Goal: Communication & Community: Answer question/provide support

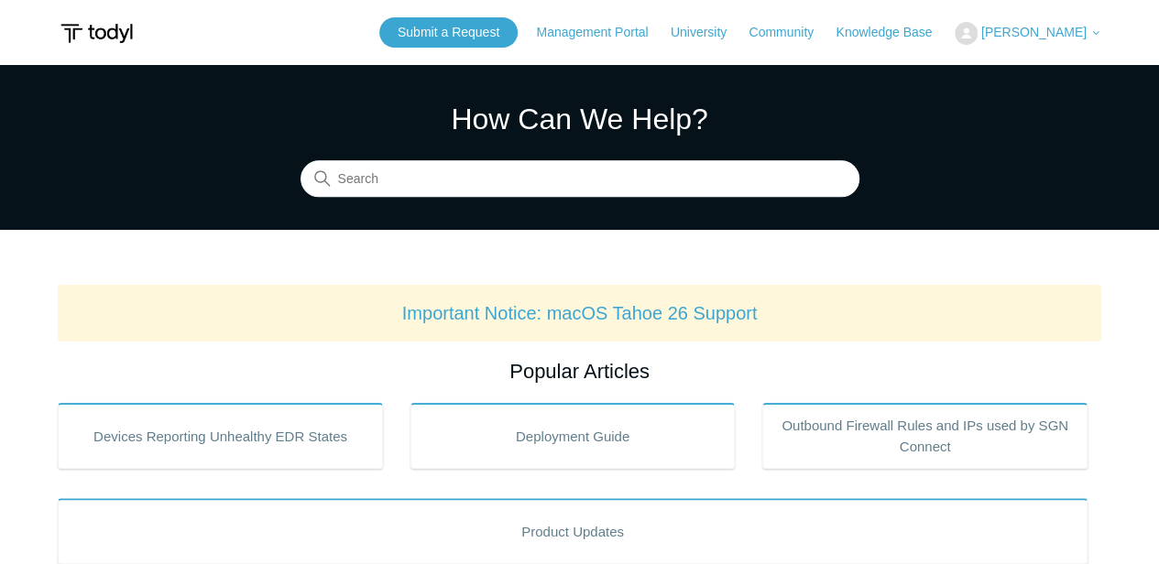
click at [1083, 39] on span "[PERSON_NAME]" at bounding box center [1041, 32] width 120 height 15
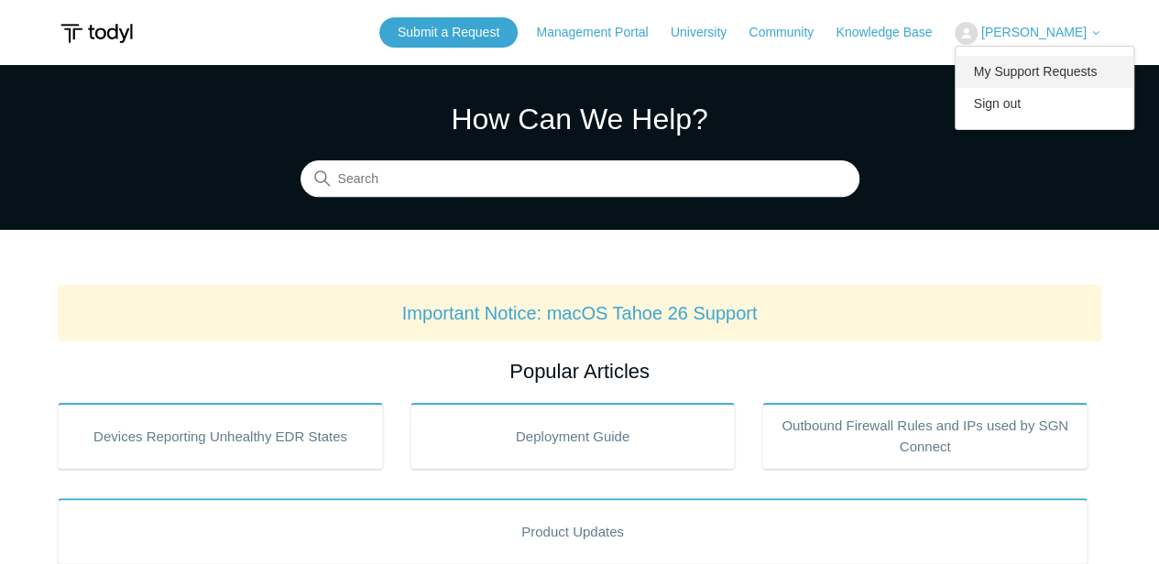
click at [1063, 57] on link "My Support Requests" at bounding box center [1045, 72] width 179 height 32
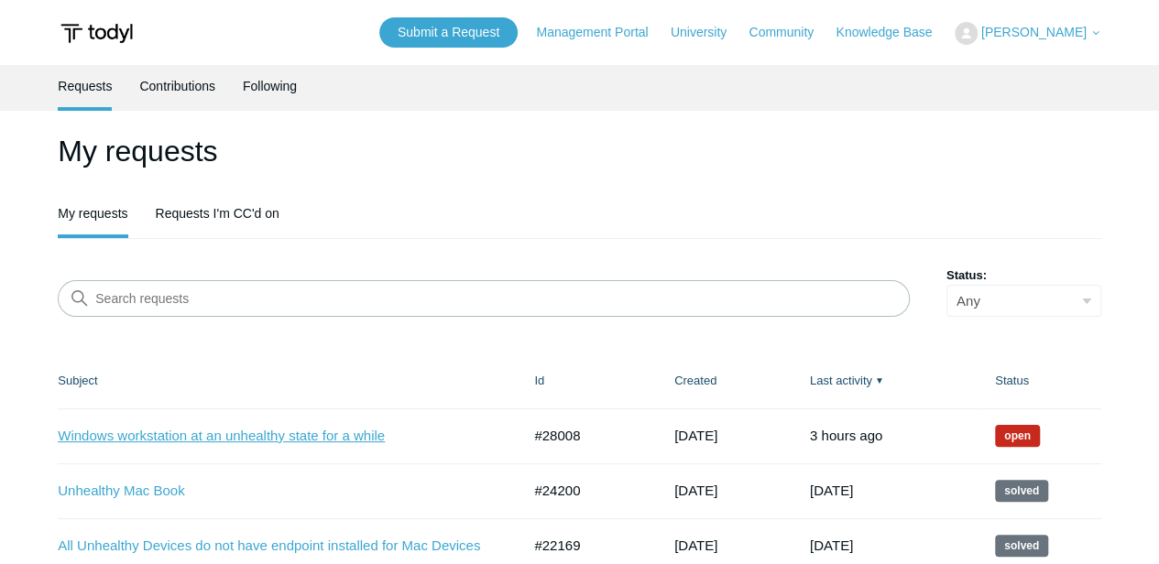
click at [280, 440] on link "Windows workstation at an unhealthy state for a while" at bounding box center [275, 436] width 435 height 21
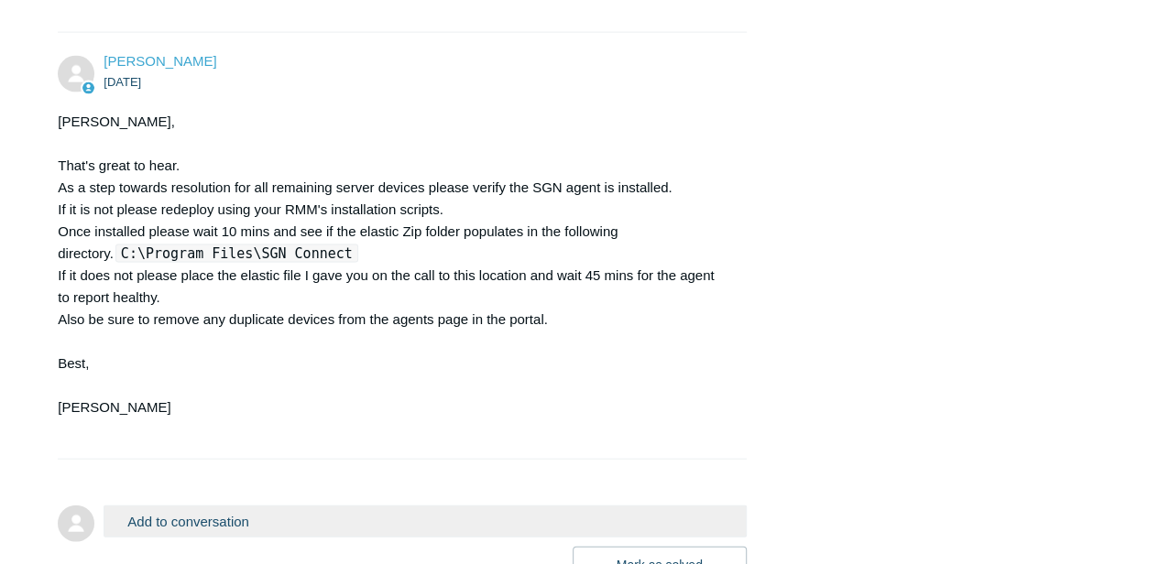
scroll to position [2076, 0]
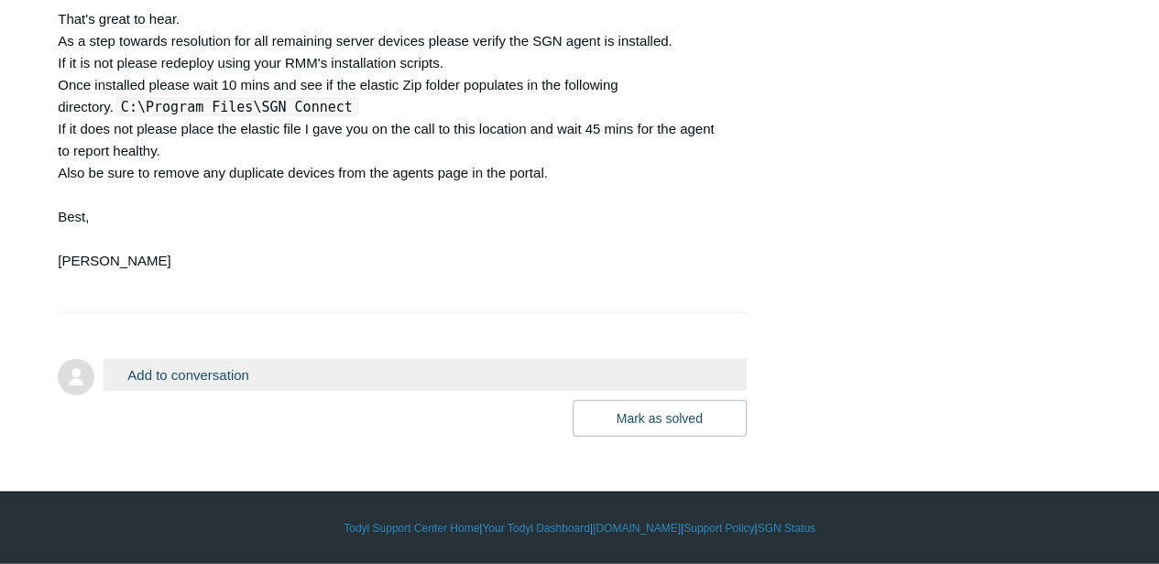
click at [227, 375] on button "Add to conversation" at bounding box center [425, 375] width 642 height 32
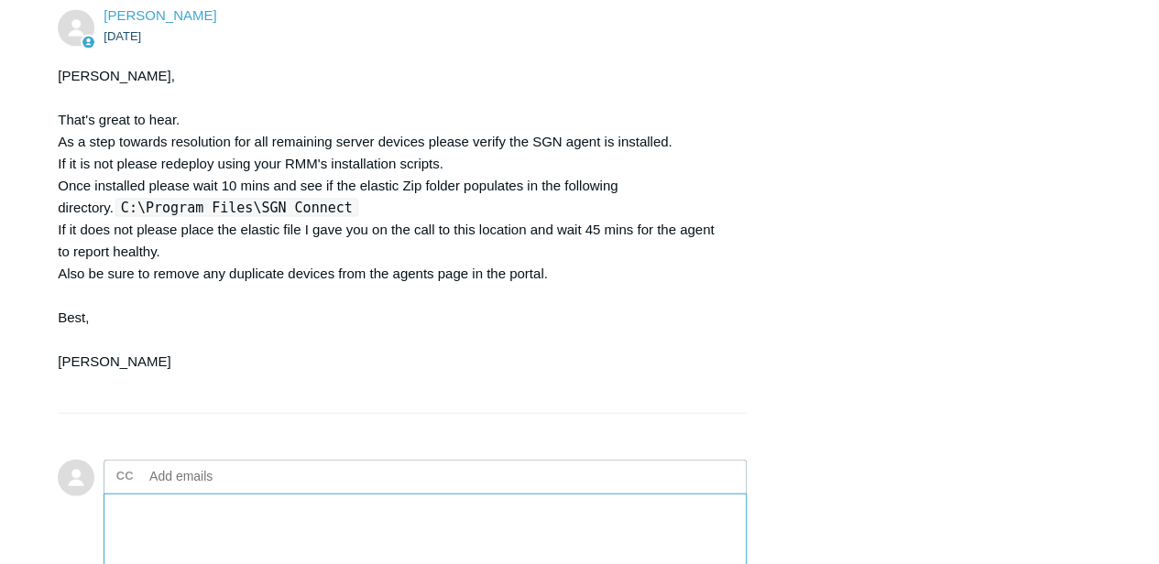
scroll to position [2259, 0]
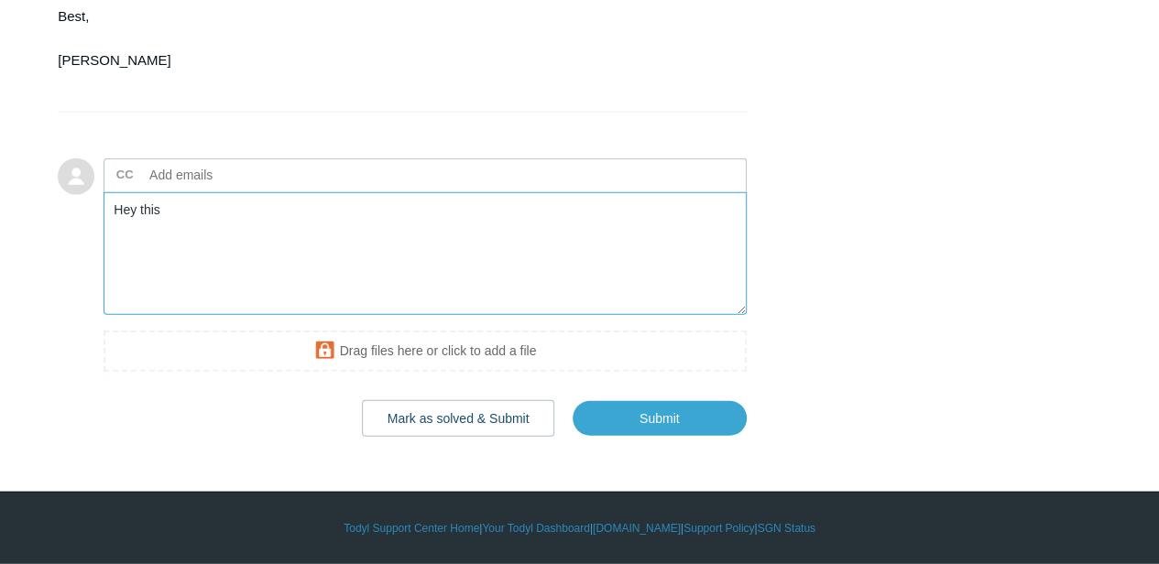
click at [318, 275] on textarea "Hey this" at bounding box center [425, 254] width 642 height 124
click at [403, 228] on textarea "Hey this" at bounding box center [425, 254] width 642 height 124
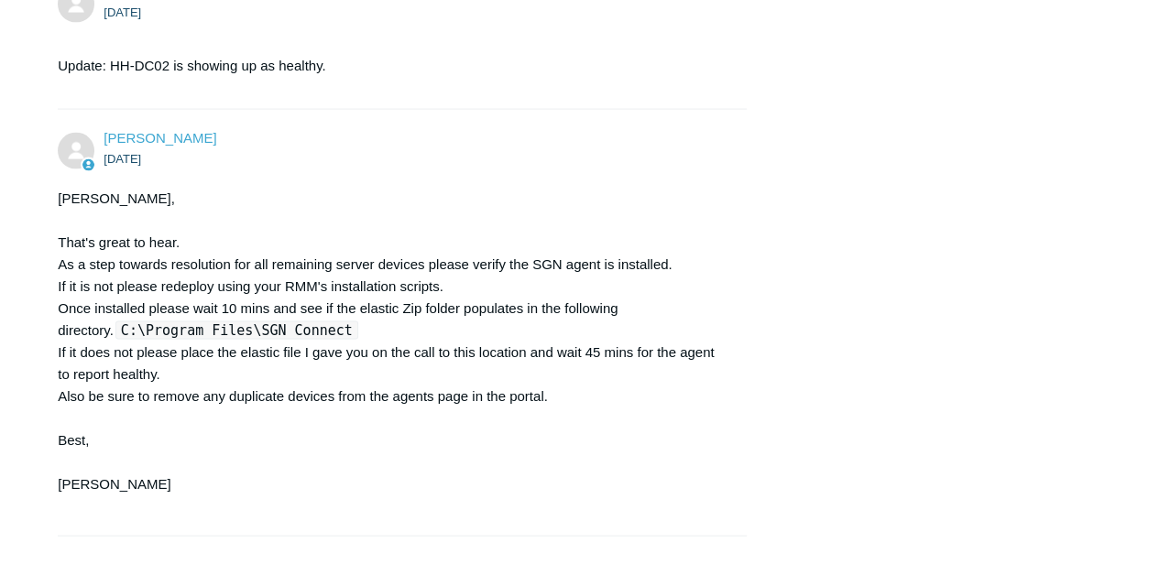
scroll to position [2076, 0]
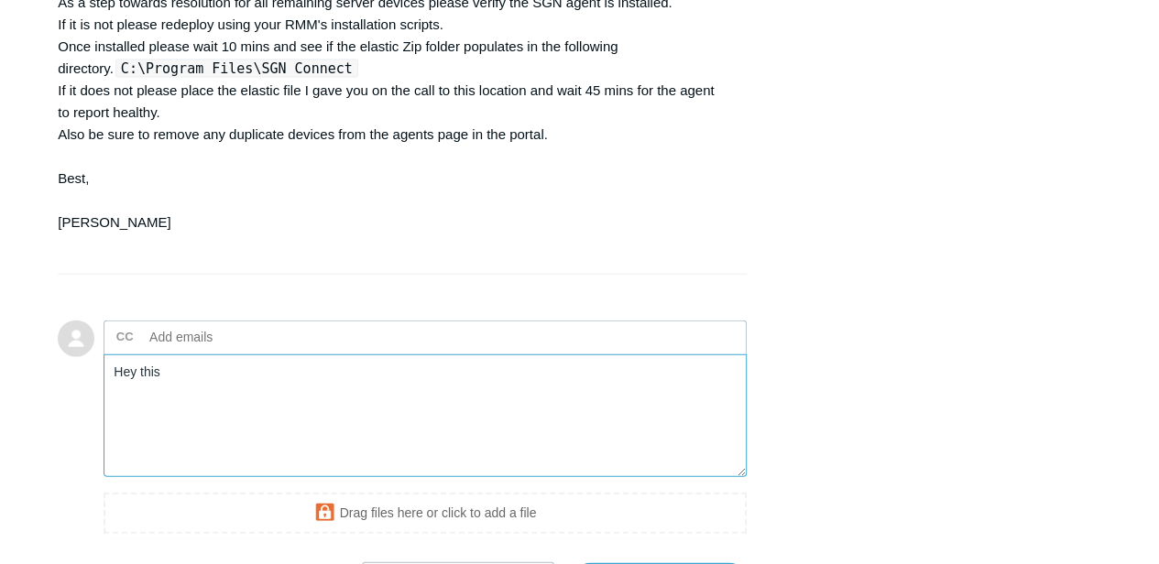
drag, startPoint x: 183, startPoint y: 429, endPoint x: 107, endPoint y: 409, distance: 78.7
click at [107, 409] on textarea "Hey this" at bounding box center [425, 417] width 642 height 124
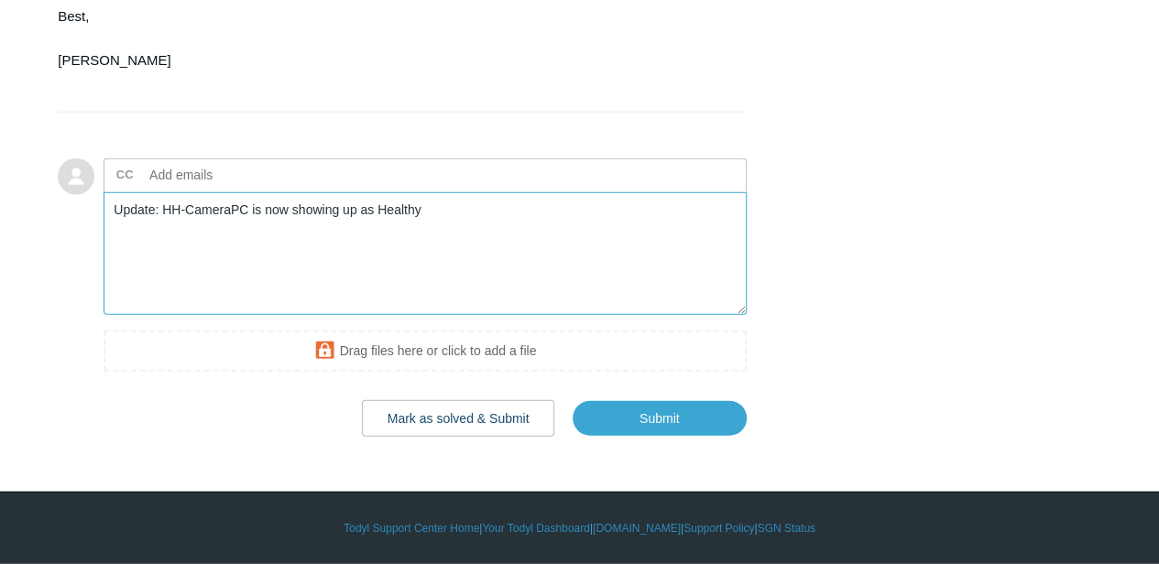
scroll to position [2278, 0]
type textarea "Update: HH-CameraPC is now showing up as Healthy"
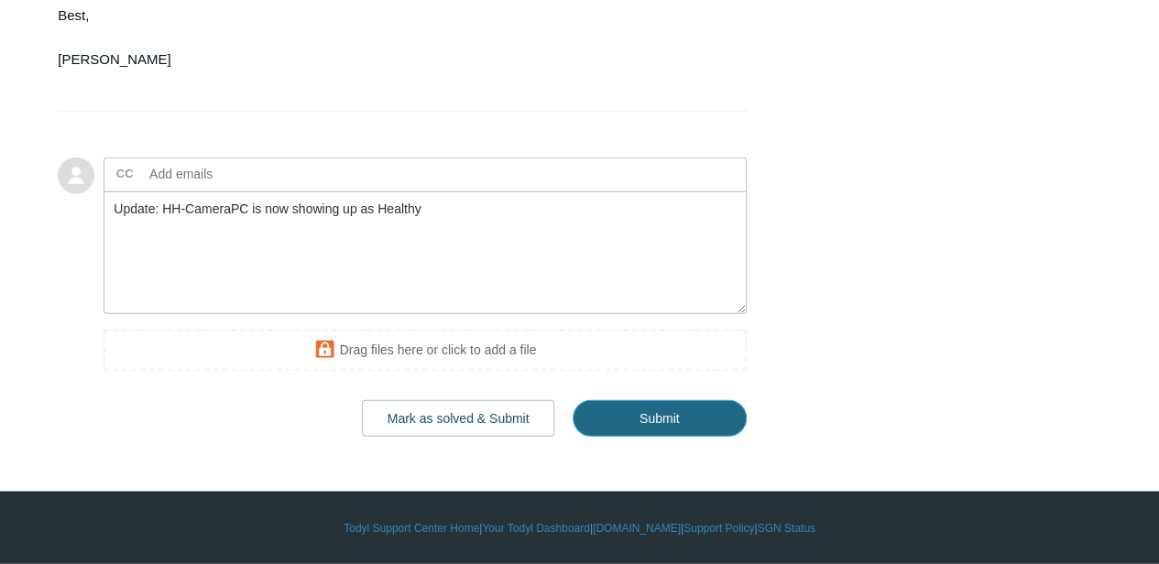
click at [632, 427] on input "Submit" at bounding box center [660, 418] width 174 height 37
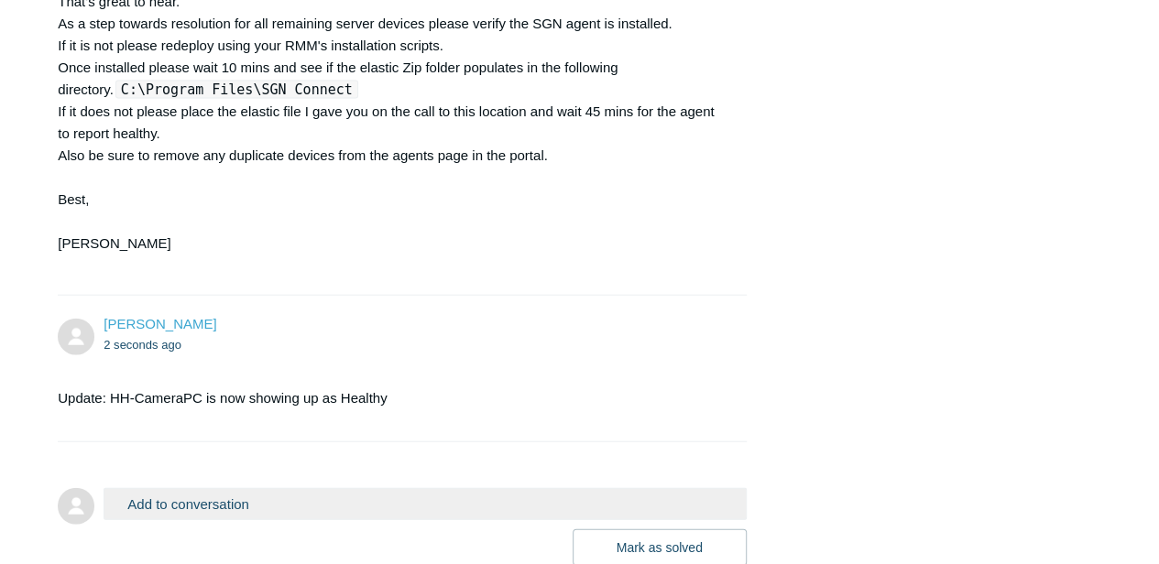
scroll to position [2223, 0]
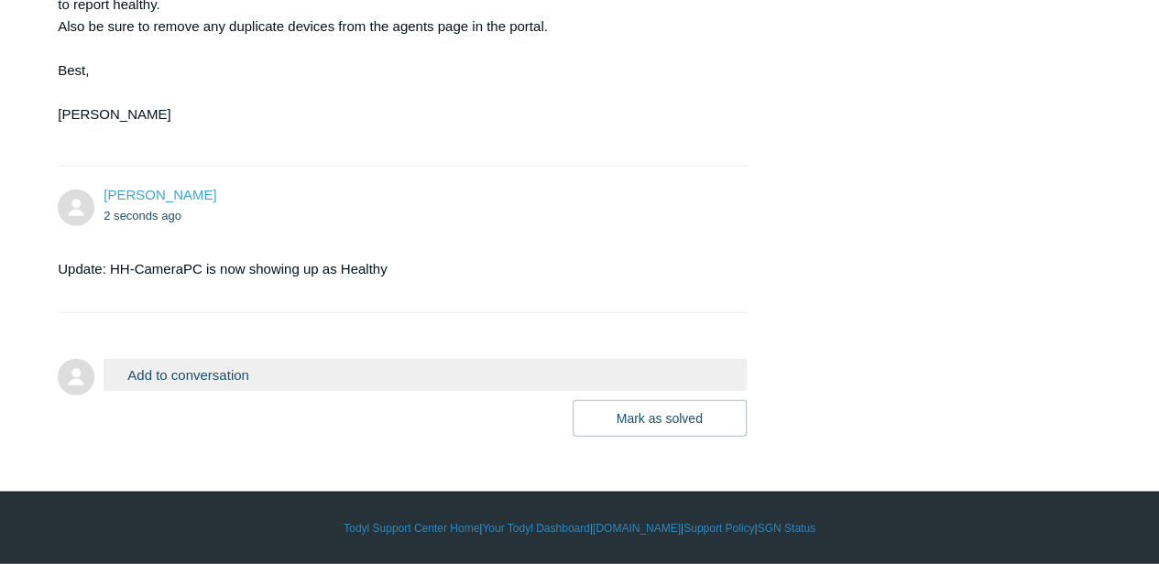
click at [244, 369] on button "Add to conversation" at bounding box center [425, 375] width 642 height 32
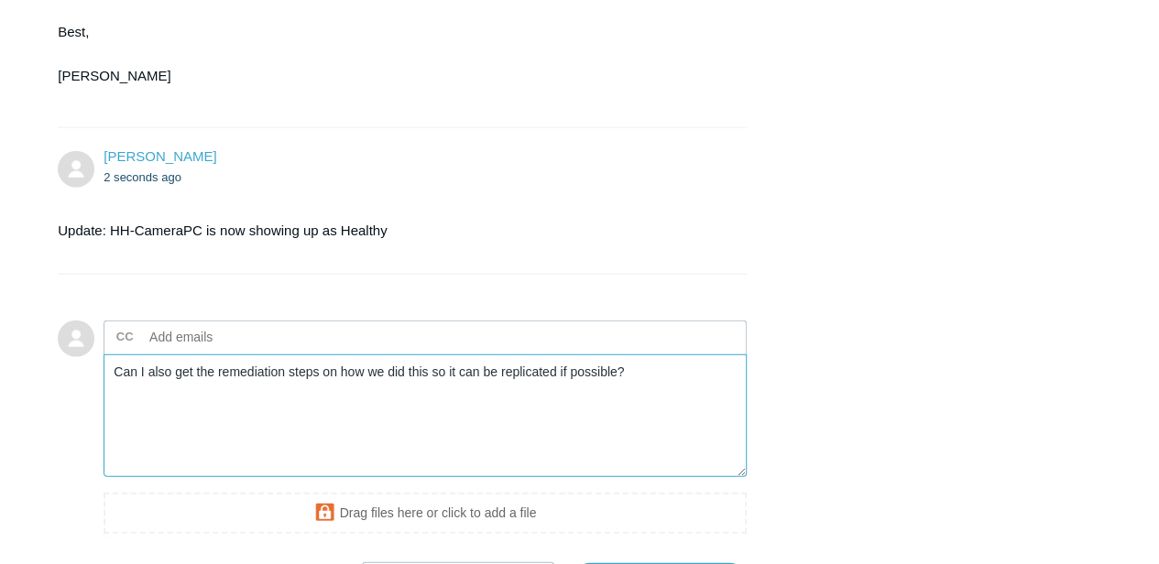
click at [181, 416] on textarea "Can I also get the remediation steps on how we did this so it can be replicated…" at bounding box center [425, 417] width 642 height 124
paste textarea "obtain the remediation steps on how we completed this so that they"
click at [486, 417] on textarea "Can I also obtain the remediation steps on how we completed this so that they c…" at bounding box center [425, 417] width 642 height 124
click at [718, 443] on textarea "Can I also obtain the remediation steps on how we completed this, so that they …" at bounding box center [425, 417] width 642 height 124
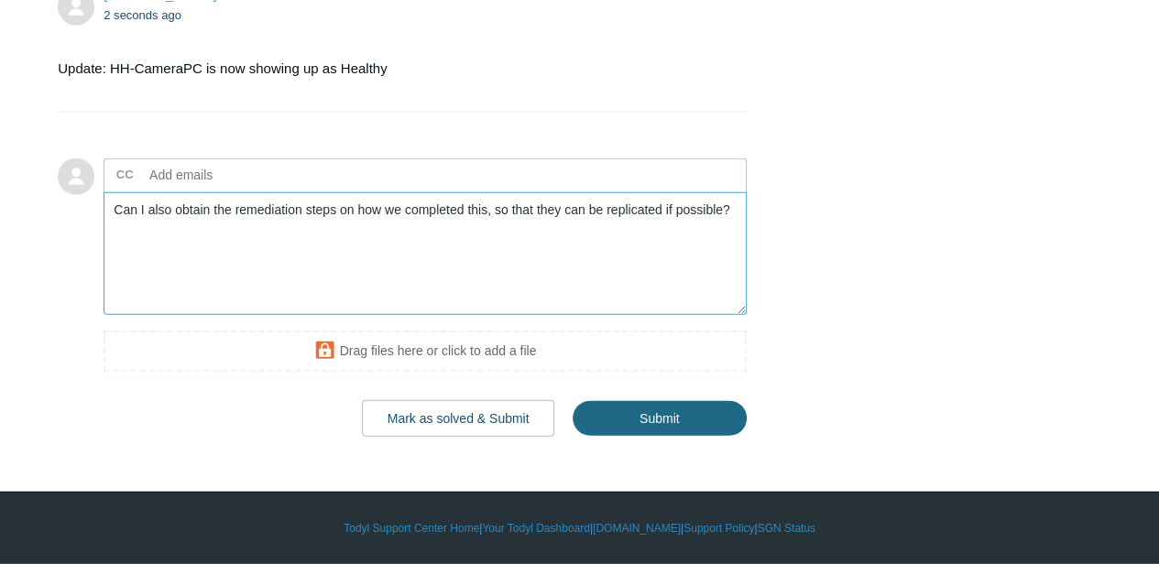
type textarea "Can I also obtain the remediation steps on how we completed this, so that they …"
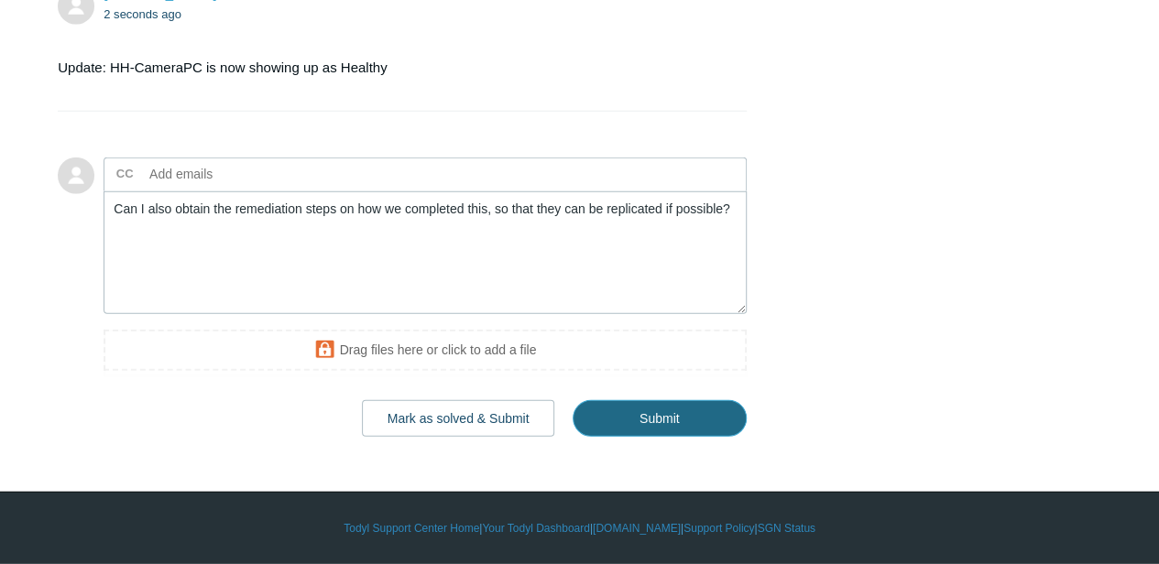
click at [593, 412] on input "Submit" at bounding box center [660, 418] width 174 height 37
